Goal: Task Accomplishment & Management: Use online tool/utility

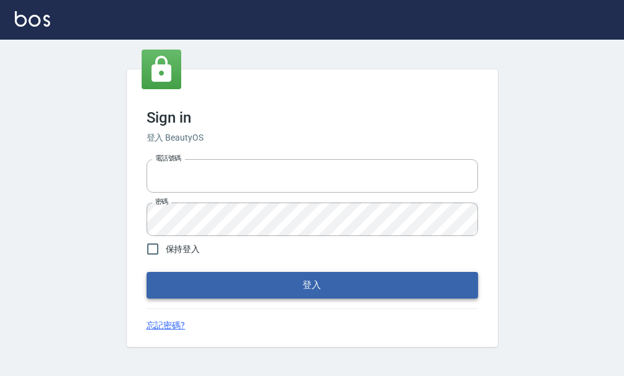
type input "25033354"
click at [243, 284] on button "登入" at bounding box center [313, 285] width 332 height 26
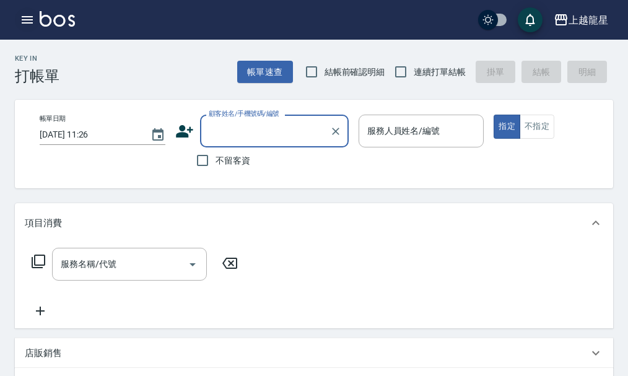
click at [32, 25] on icon "button" at bounding box center [27, 19] width 15 height 15
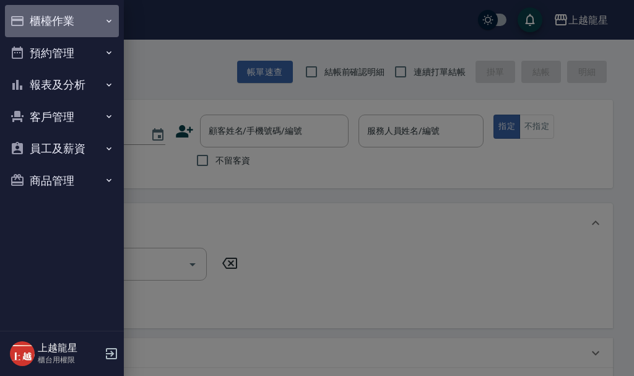
click at [61, 24] on button "櫃檯作業" at bounding box center [62, 21] width 114 height 32
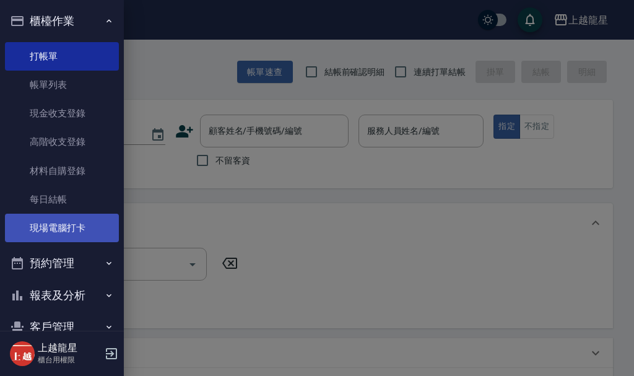
click at [71, 231] on link "現場電腦打卡" at bounding box center [62, 228] width 114 height 28
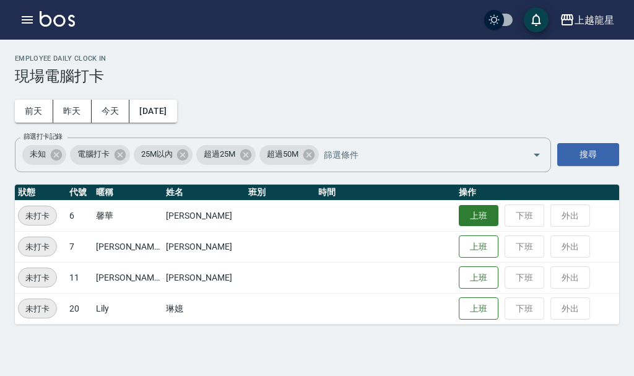
click at [460, 220] on button "上班" at bounding box center [479, 216] width 40 height 22
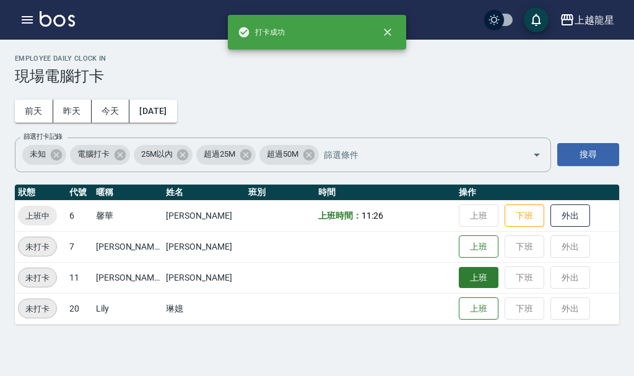
click at [460, 281] on button "上班" at bounding box center [479, 278] width 40 height 22
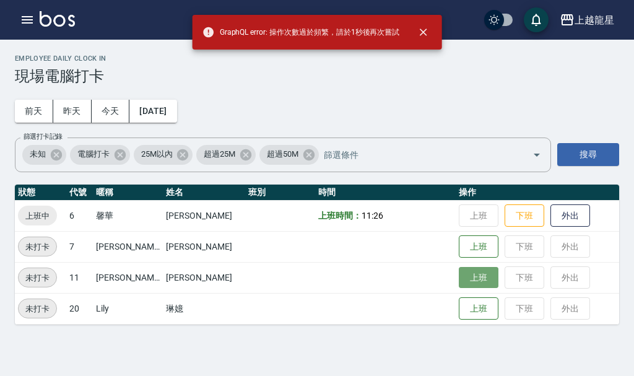
click at [467, 283] on button "上班" at bounding box center [479, 278] width 40 height 22
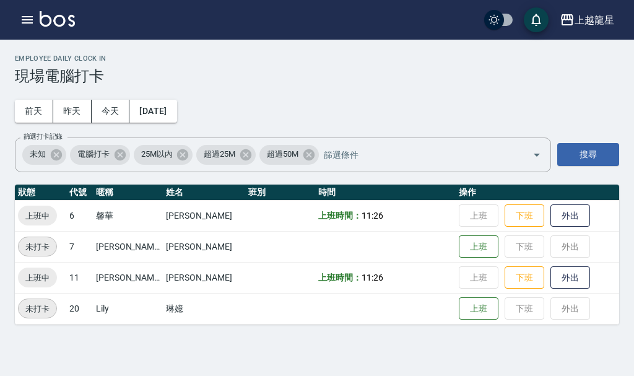
click at [455, 321] on td "上班 下班 外出" at bounding box center [536, 308] width 163 height 31
click at [459, 313] on button "上班" at bounding box center [479, 309] width 40 height 22
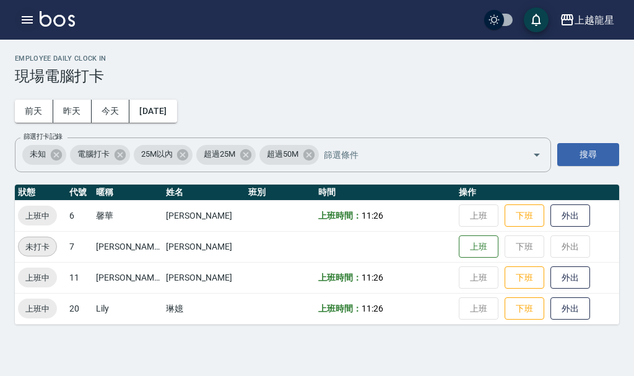
click at [20, 17] on icon "button" at bounding box center [27, 19] width 15 height 15
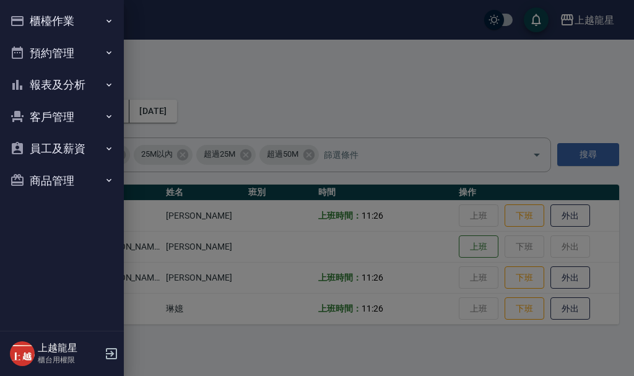
click at [71, 79] on button "報表及分析" at bounding box center [62, 85] width 114 height 32
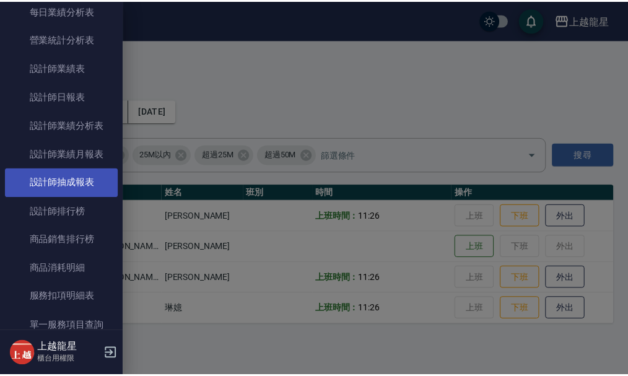
scroll to position [371, 0]
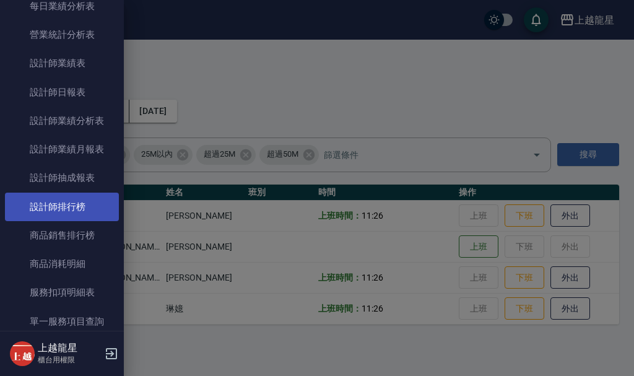
click at [71, 212] on link "設計師排行榜" at bounding box center [62, 206] width 114 height 28
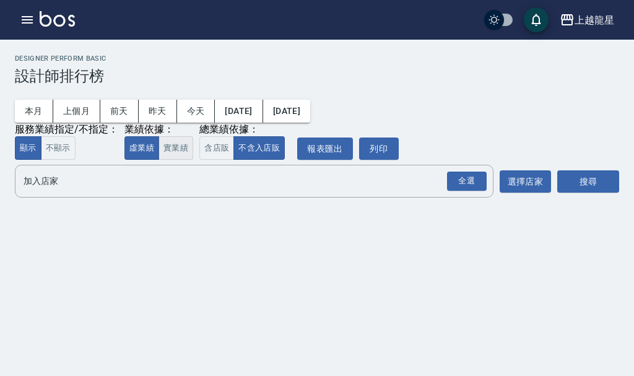
click at [175, 146] on button "實業績" at bounding box center [175, 148] width 35 height 24
click at [460, 183] on div "全選" at bounding box center [467, 180] width 40 height 19
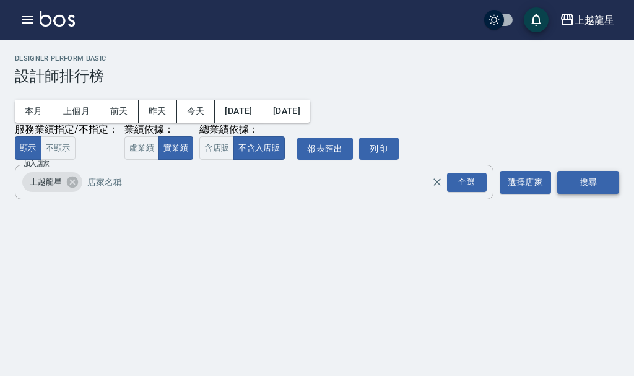
click at [576, 186] on button "搜尋" at bounding box center [588, 182] width 62 height 23
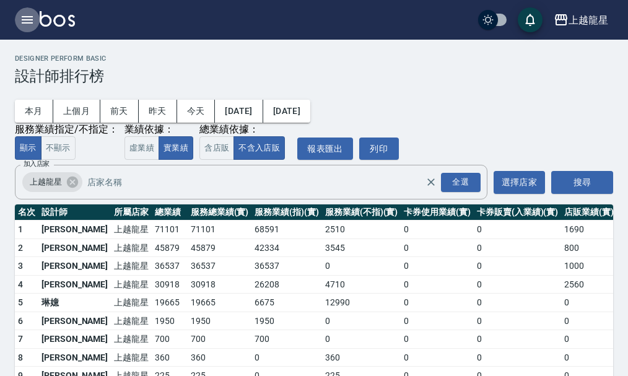
click at [27, 25] on icon "button" at bounding box center [27, 19] width 15 height 15
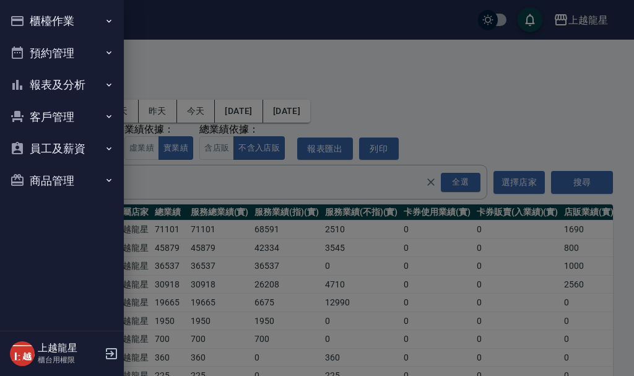
click at [54, 28] on button "櫃檯作業" at bounding box center [62, 21] width 114 height 32
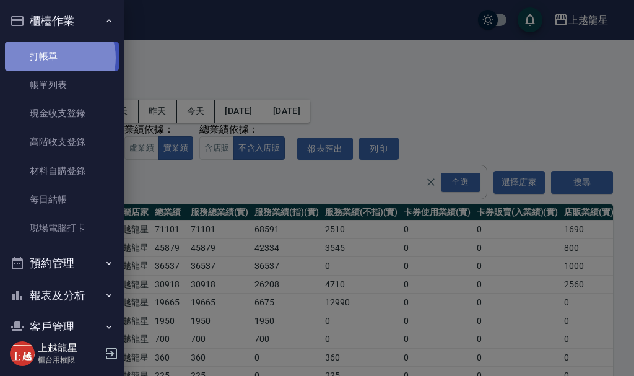
click at [53, 58] on link "打帳單" at bounding box center [62, 56] width 114 height 28
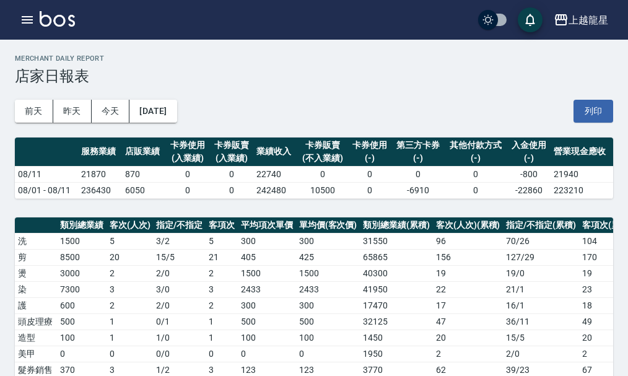
scroll to position [433, 0]
